Goal: Transaction & Acquisition: Book appointment/travel/reservation

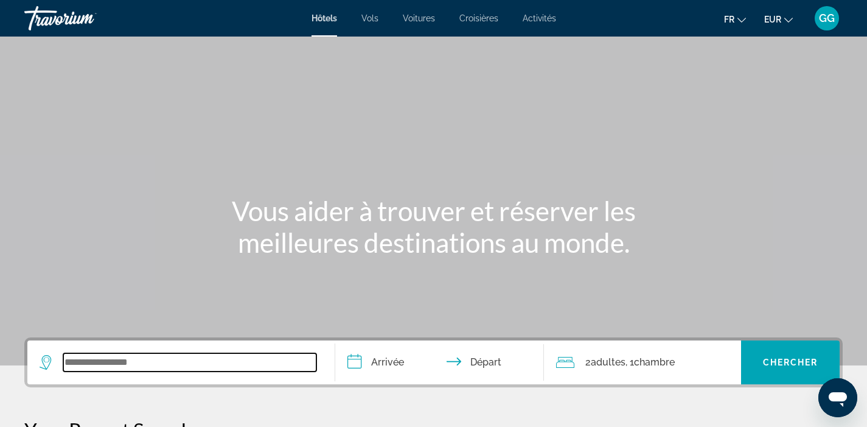
click at [156, 364] on input "Search widget" at bounding box center [189, 362] width 253 height 18
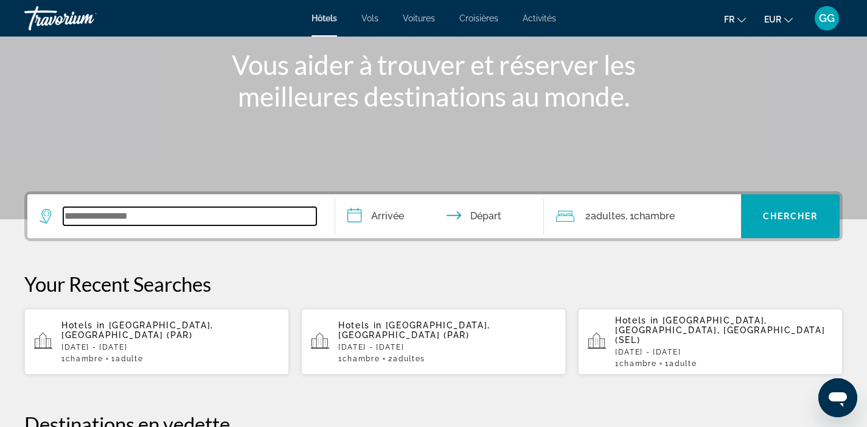
scroll to position [298, 0]
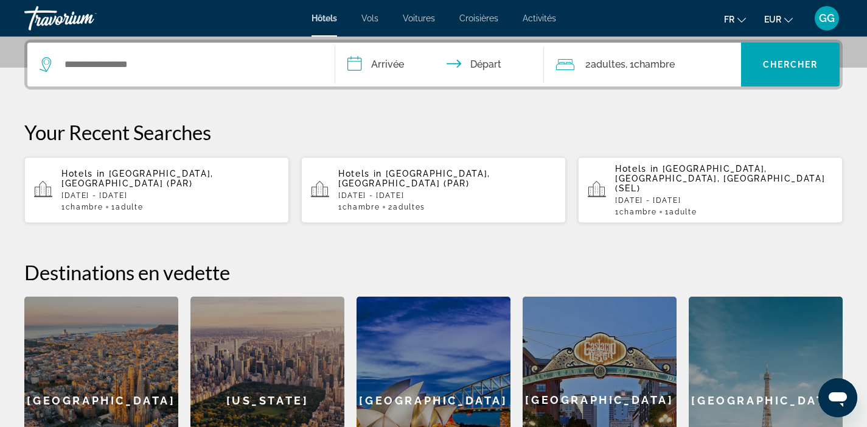
click at [178, 203] on div "1 Chambre pièces 1 Adulte Adultes" at bounding box center [170, 207] width 218 height 9
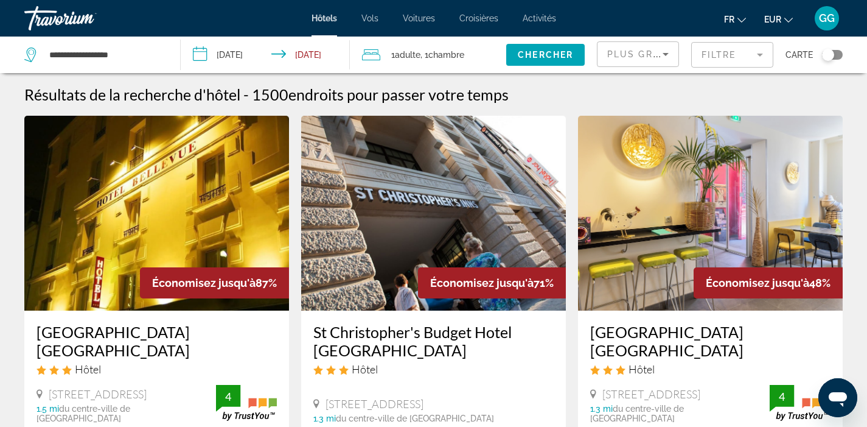
scroll to position [139, 0]
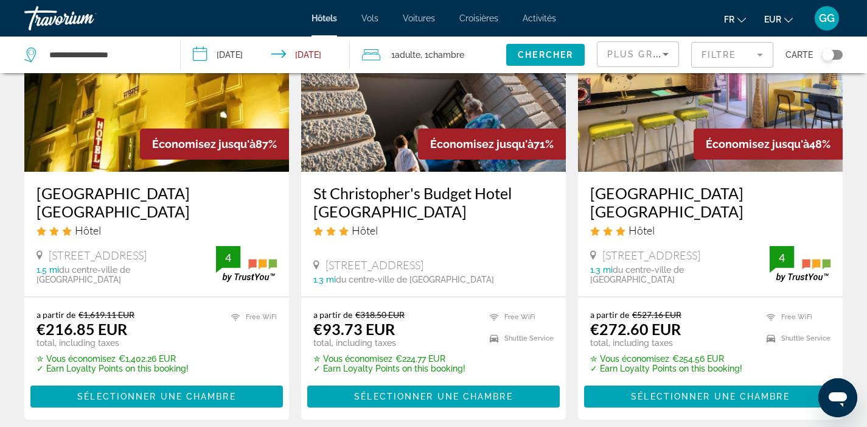
click at [713, 262] on div "[STREET_ADDRESS]" at bounding box center [680, 254] width 180 height 13
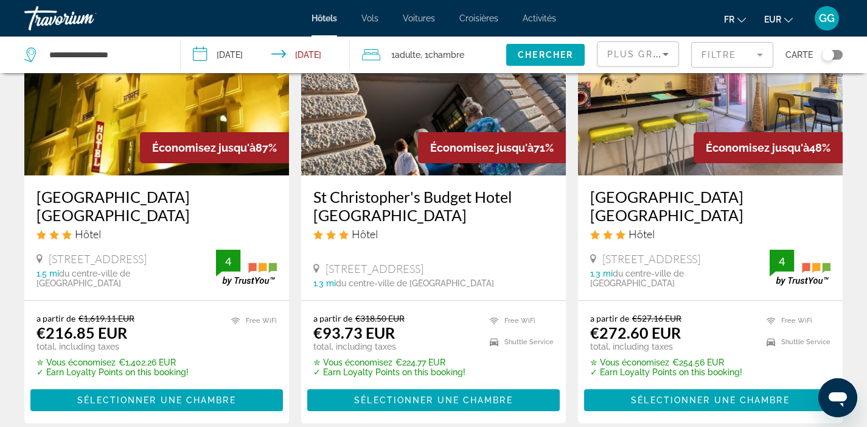
scroll to position [129, 0]
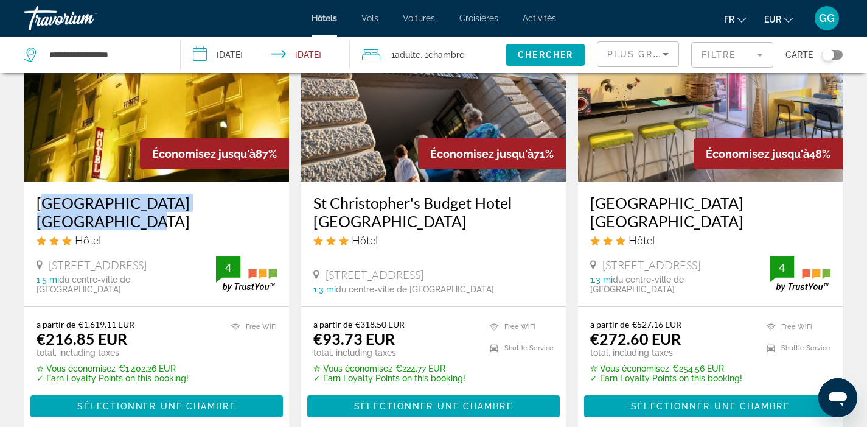
drag, startPoint x: 35, startPoint y: 201, endPoint x: 262, endPoint y: 211, distance: 226.6
click at [262, 211] on div "[GEOGRAPHIC_DATA] [GEOGRAPHIC_DATA] Hôtel [STREET_ADDRESS] 1.5 mi du centre-vil…" at bounding box center [156, 243] width 265 height 125
copy h3 "[GEOGRAPHIC_DATA] [GEOGRAPHIC_DATA]"
click at [200, 207] on h3 "[GEOGRAPHIC_DATA] [GEOGRAPHIC_DATA]" at bounding box center [157, 212] width 240 height 37
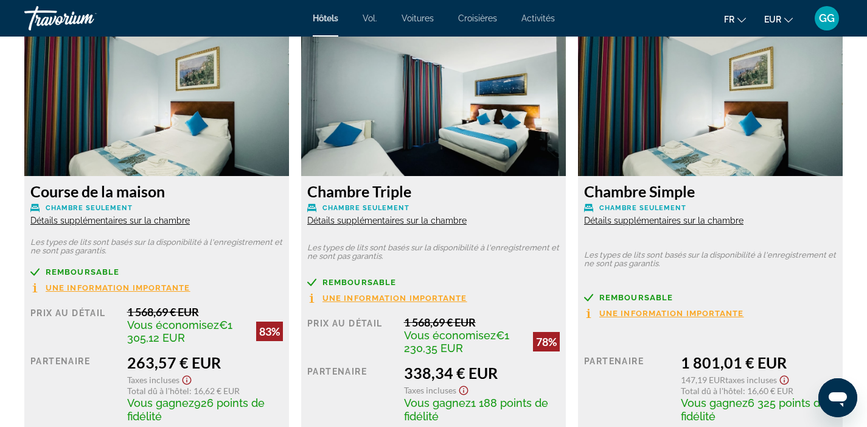
scroll to position [2152, 0]
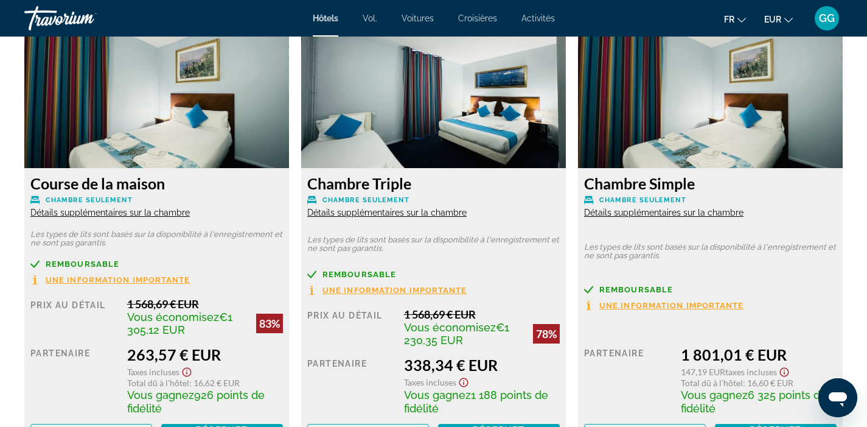
click at [69, 213] on font "Détails supplémentaires sur la chambre" at bounding box center [109, 213] width 159 height 10
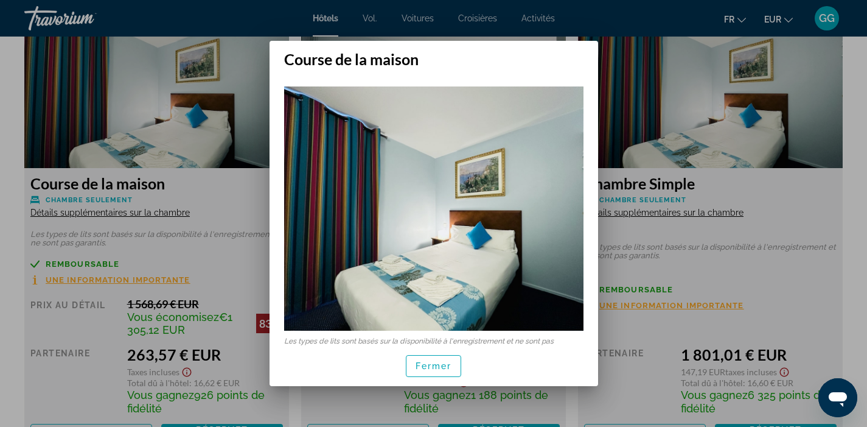
scroll to position [99, 0]
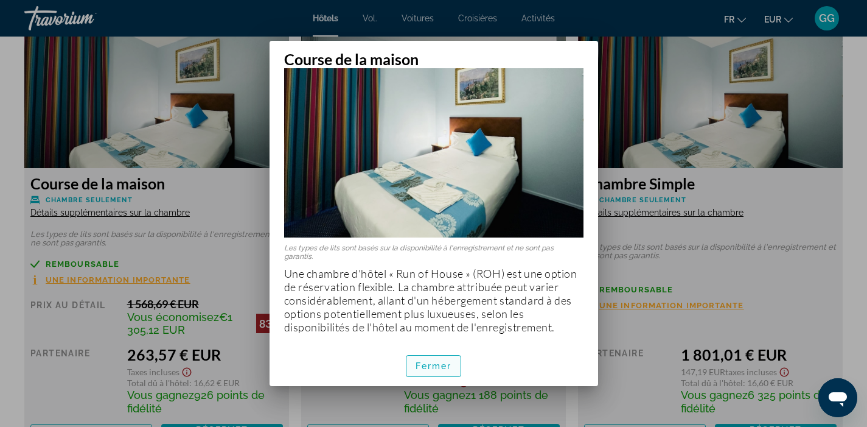
click at [429, 357] on span "button" at bounding box center [434, 365] width 55 height 29
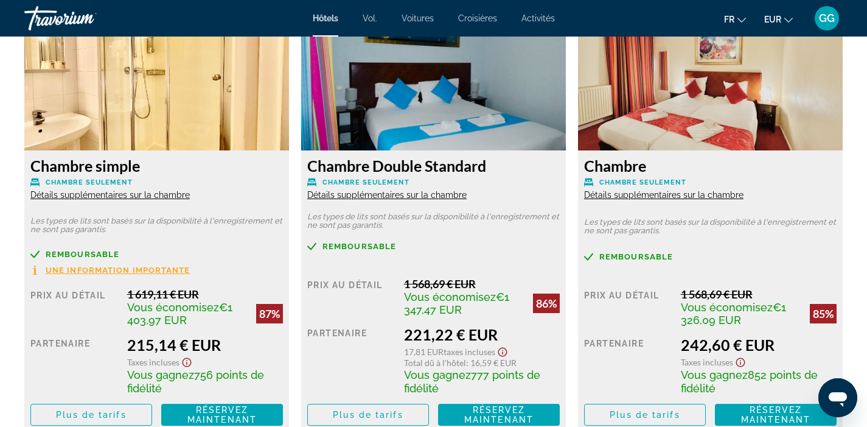
scroll to position [1727, 0]
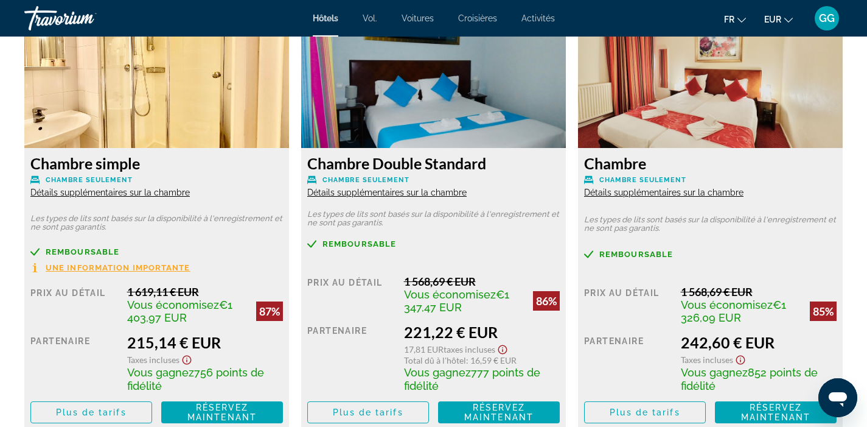
click at [163, 192] on font "Détails supplémentaires sur la chambre" at bounding box center [109, 192] width 159 height 10
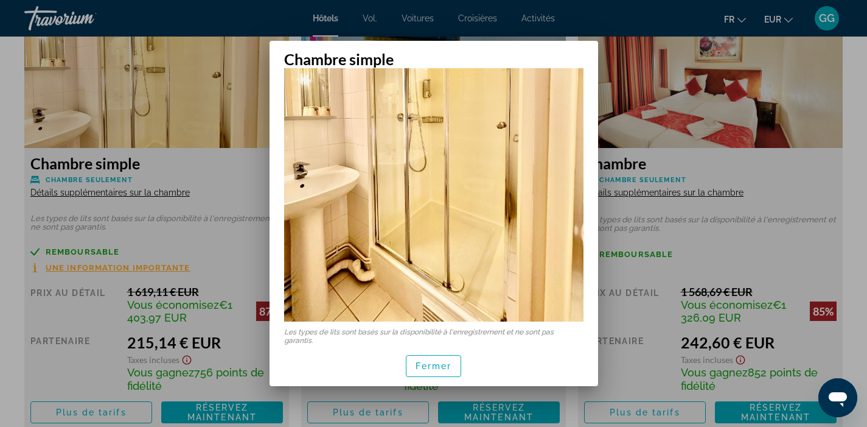
scroll to position [249, 0]
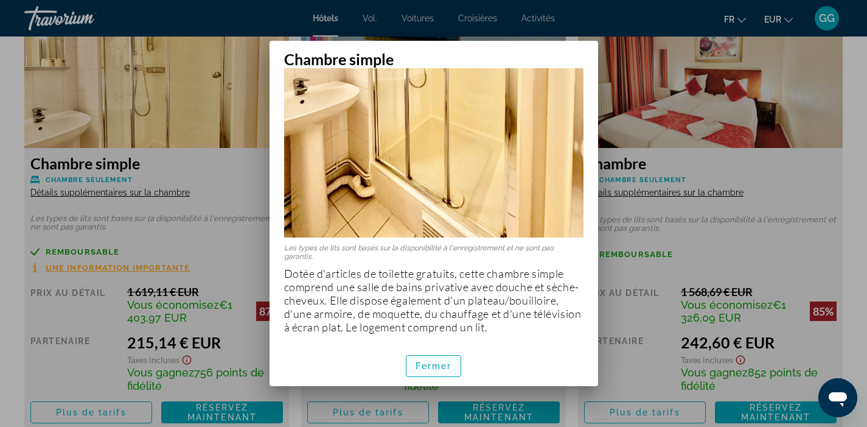
click at [448, 361] on font "Fermer" at bounding box center [434, 366] width 37 height 10
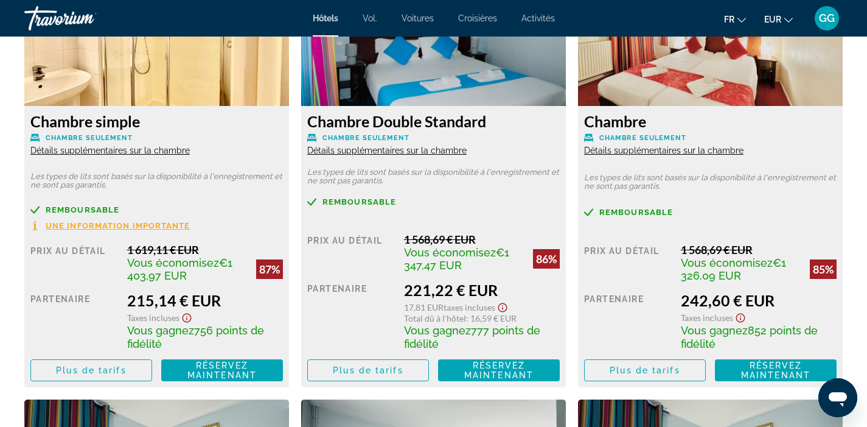
scroll to position [1787, 0]
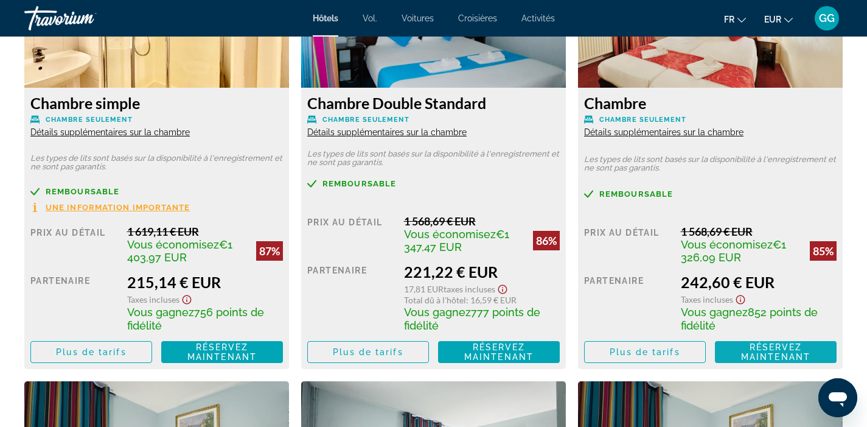
click at [743, 354] on font "Réservez maintenant" at bounding box center [775, 351] width 69 height 19
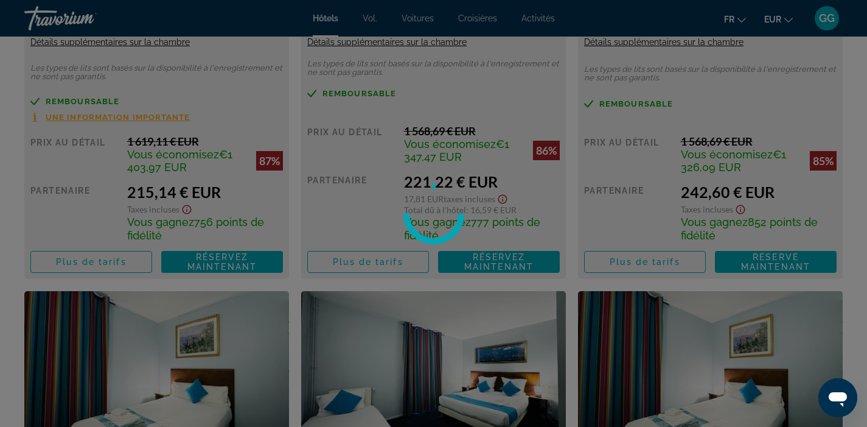
scroll to position [1857, 0]
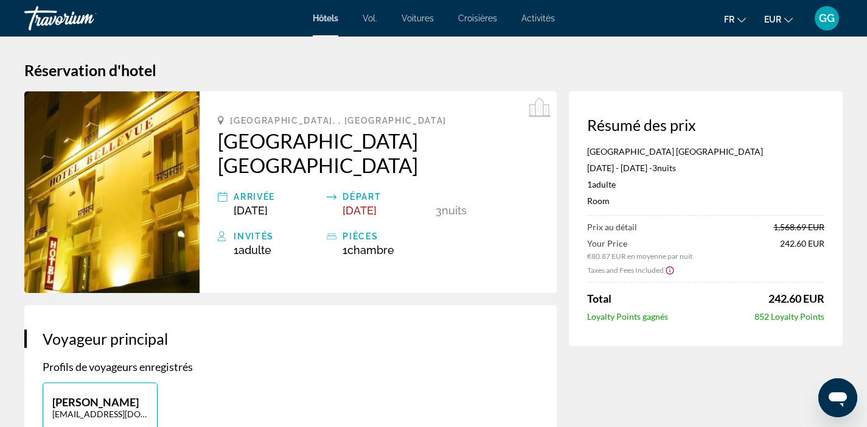
drag, startPoint x: 590, startPoint y: 150, endPoint x: 829, endPoint y: 321, distance: 293.6
click at [829, 321] on div "Résumé des prix [GEOGRAPHIC_DATA] [GEOGRAPHIC_DATA] [GEOGRAPHIC_DATA] [DATE] - …" at bounding box center [706, 218] width 274 height 254
copy div "[GEOGRAPHIC_DATA] [DATE] - [DATE] - 3 nuit nuits 1 Adulte Adultes , 0 Enfant En…"
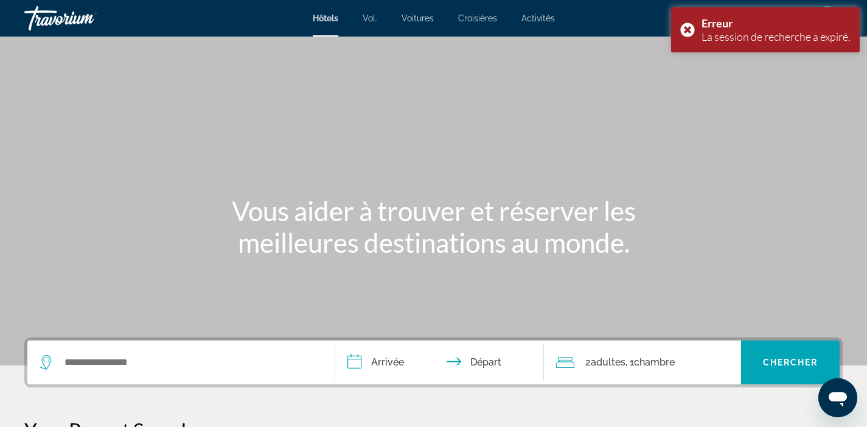
scroll to position [222, 0]
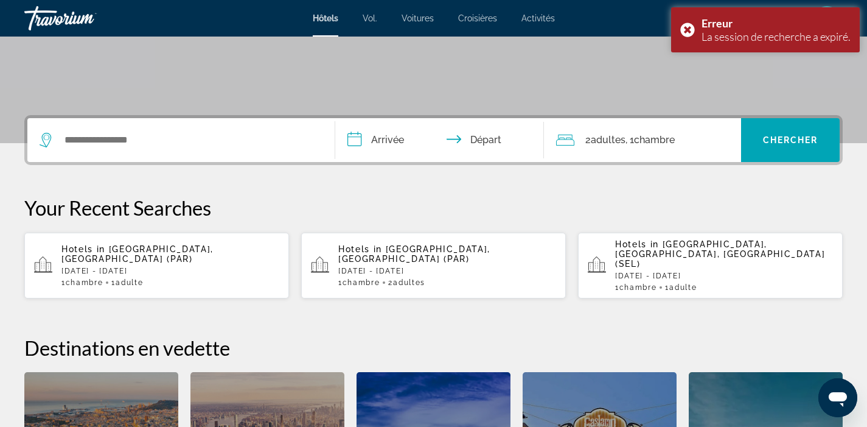
click at [226, 278] on div "1 Chambre pièces 1 Adulte Adultes" at bounding box center [170, 282] width 218 height 9
